Goal: Information Seeking & Learning: Learn about a topic

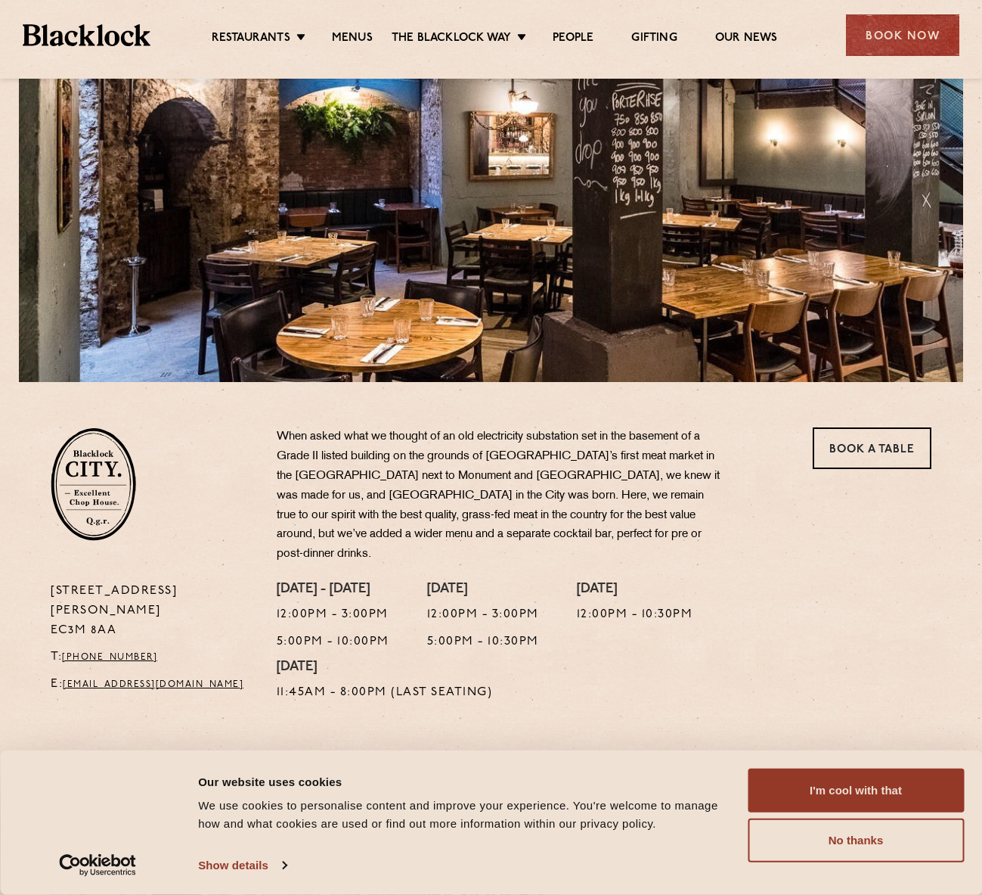
scroll to position [227, 0]
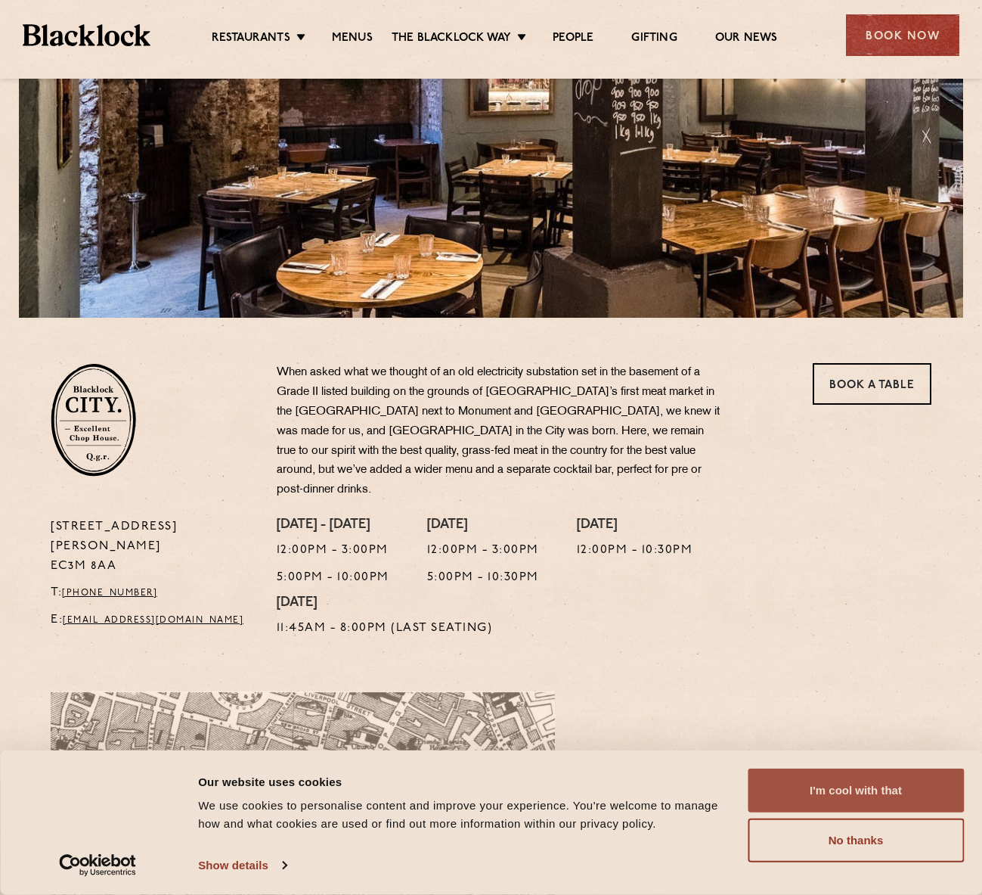
click at [845, 794] on button "I'm cool with that" at bounding box center [856, 790] width 216 height 44
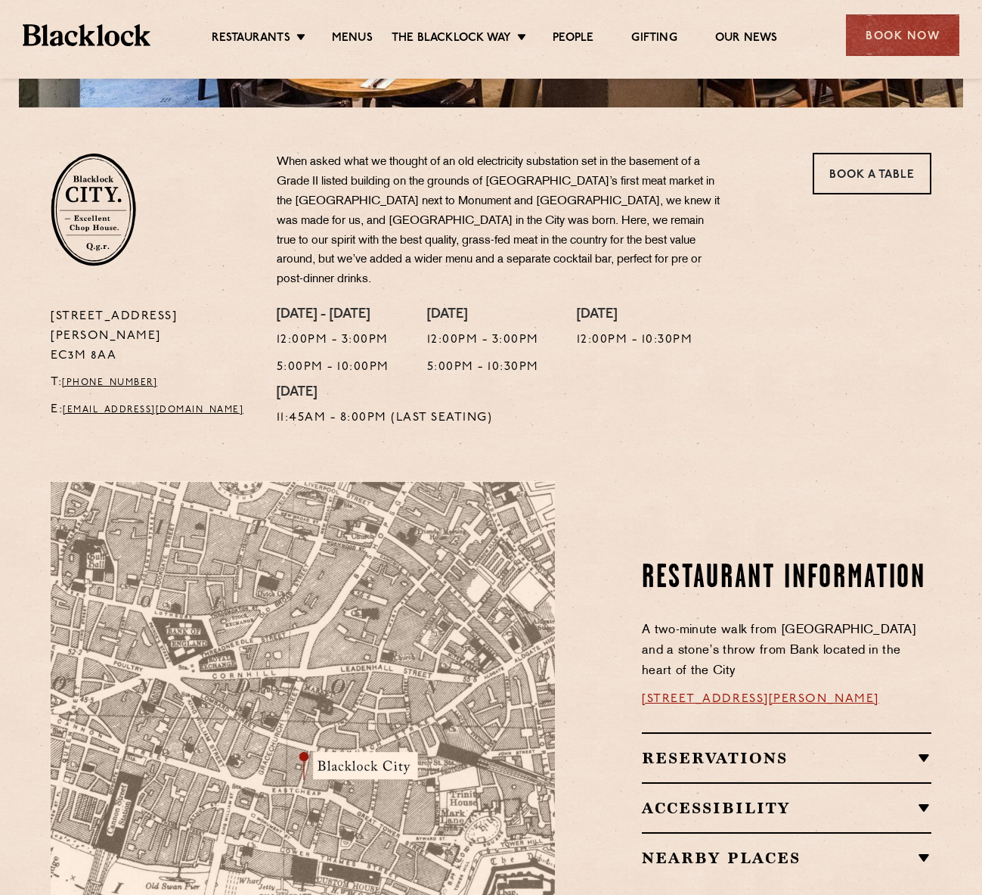
scroll to position [756, 0]
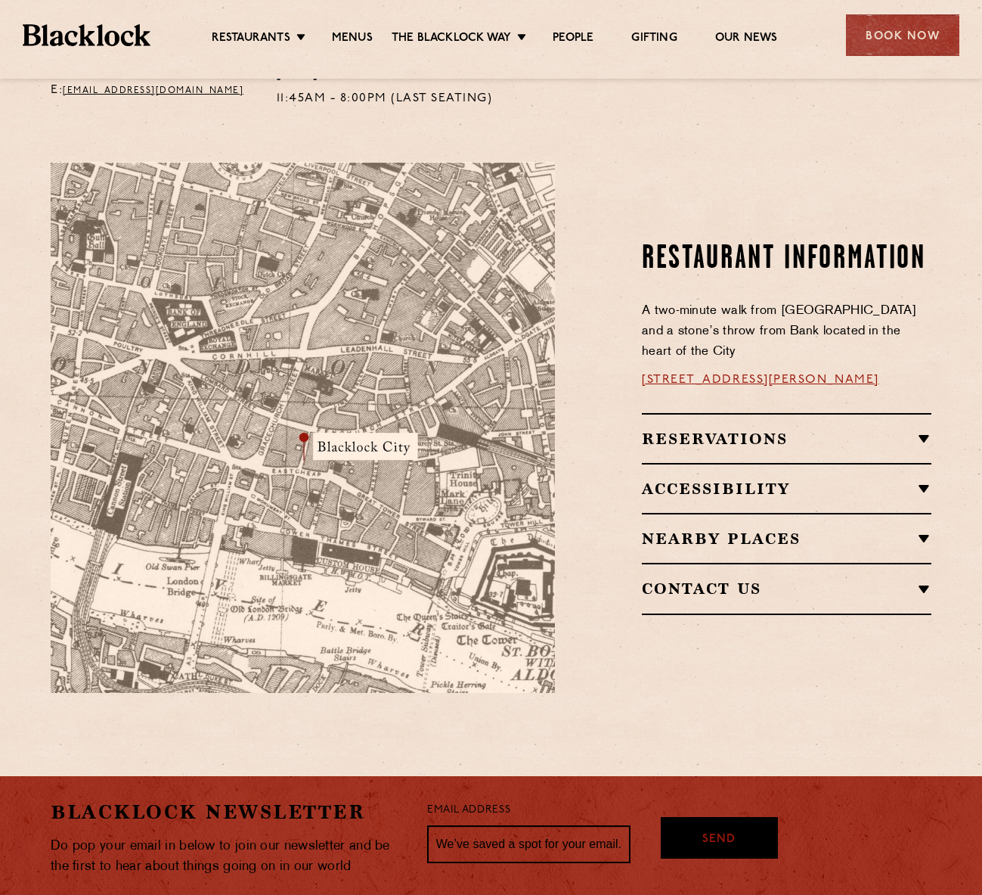
click at [750, 413] on div "Reservations RESERVATIONS We know that bookings are important for any occasions…" at bounding box center [787, 438] width 290 height 50
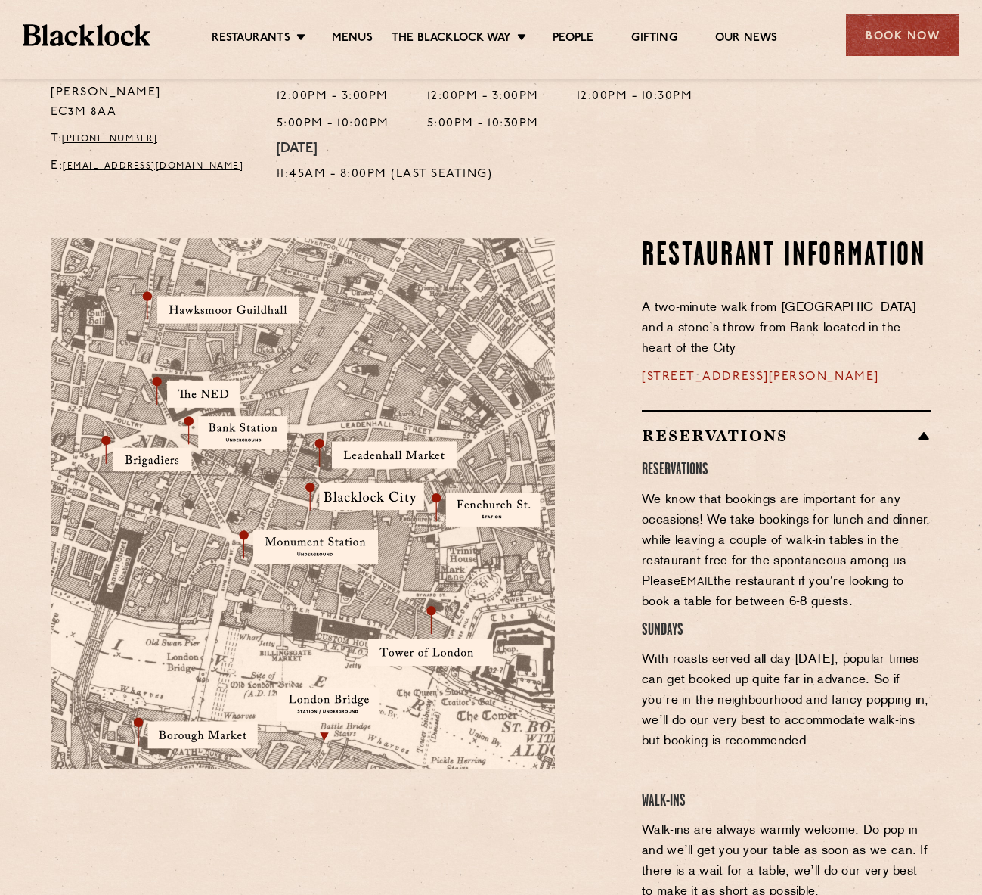
scroll to position [302, 0]
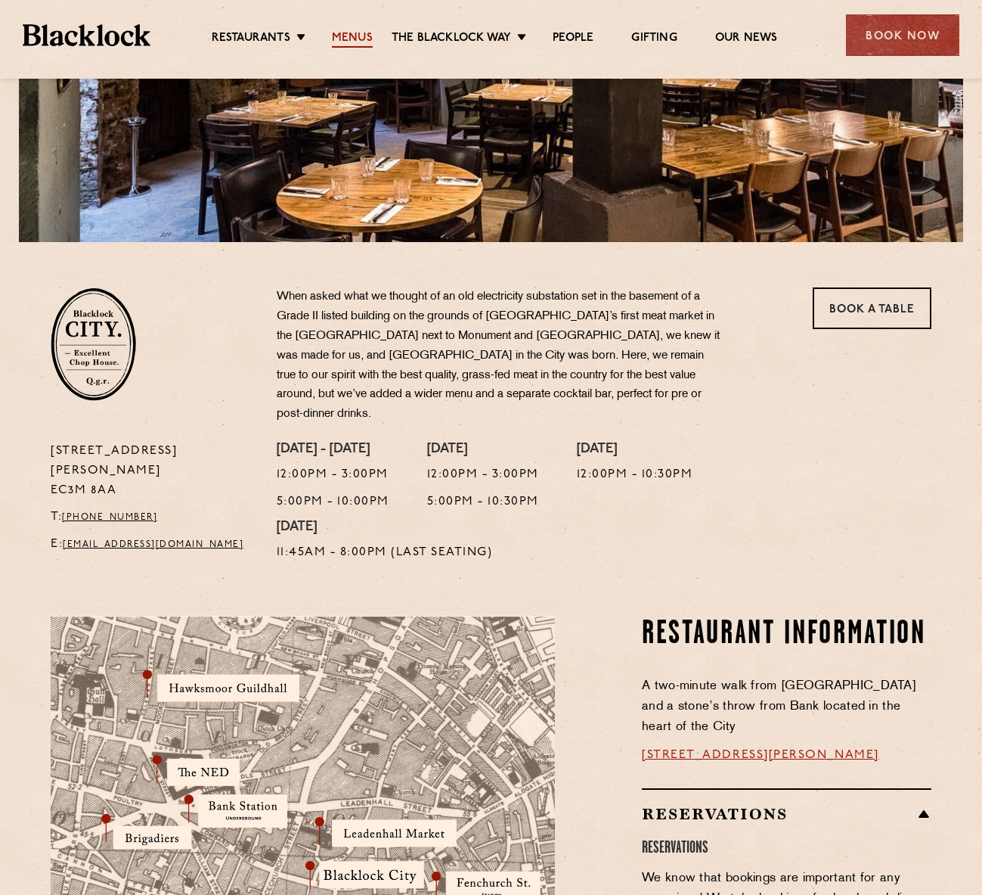
click at [340, 36] on link "Menus" at bounding box center [352, 39] width 41 height 17
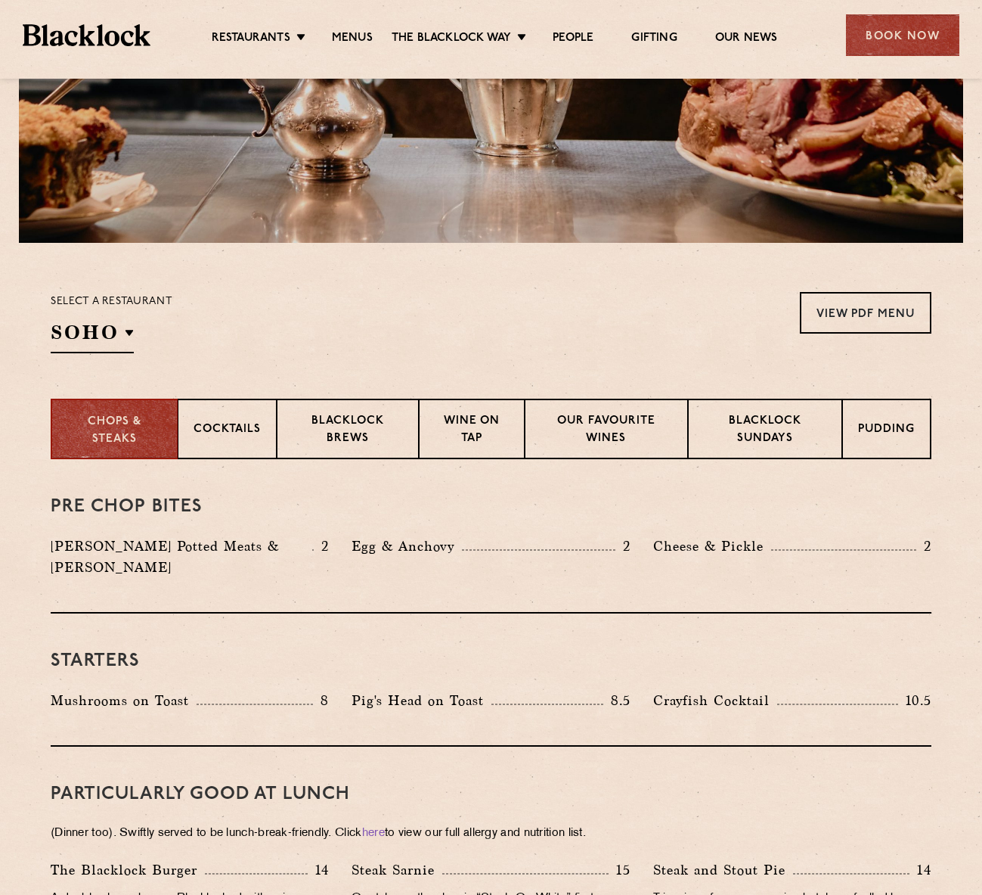
scroll to position [98, 0]
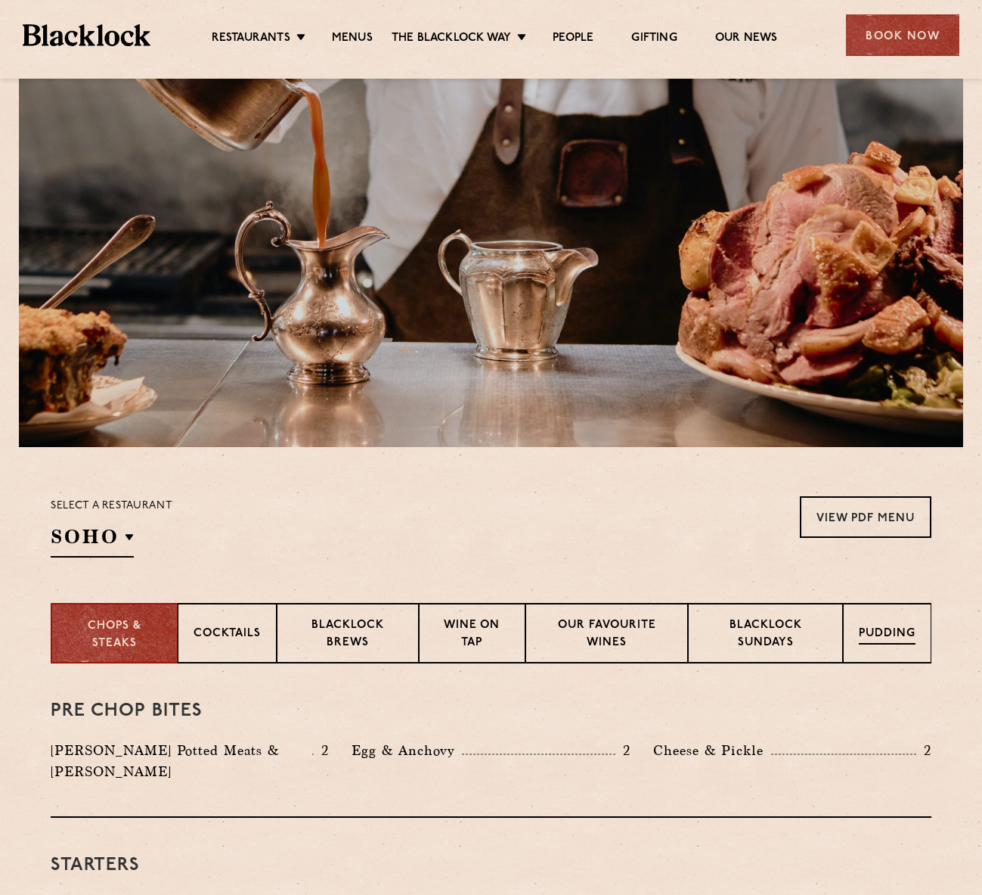
click at [870, 622] on div "Pudding" at bounding box center [887, 633] width 88 height 60
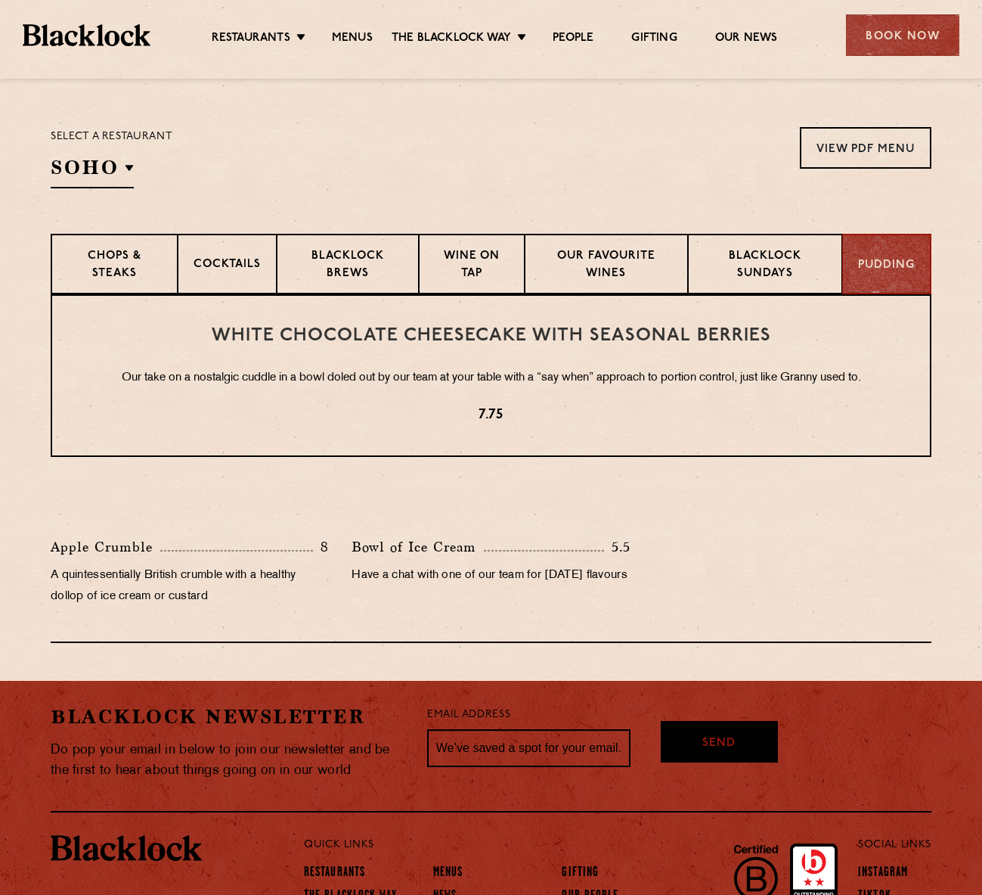
scroll to position [476, 0]
